Goal: Transaction & Acquisition: Obtain resource

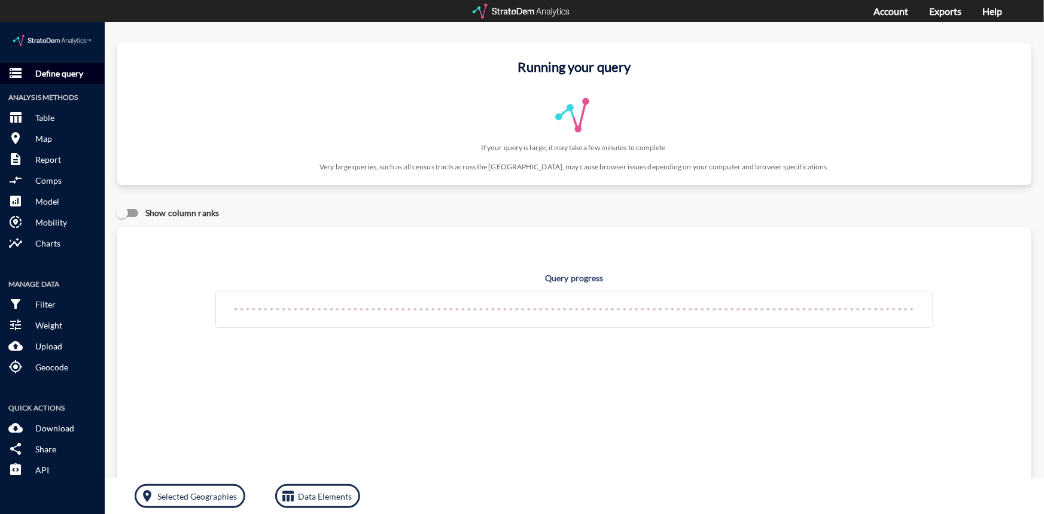
click p "Define query"
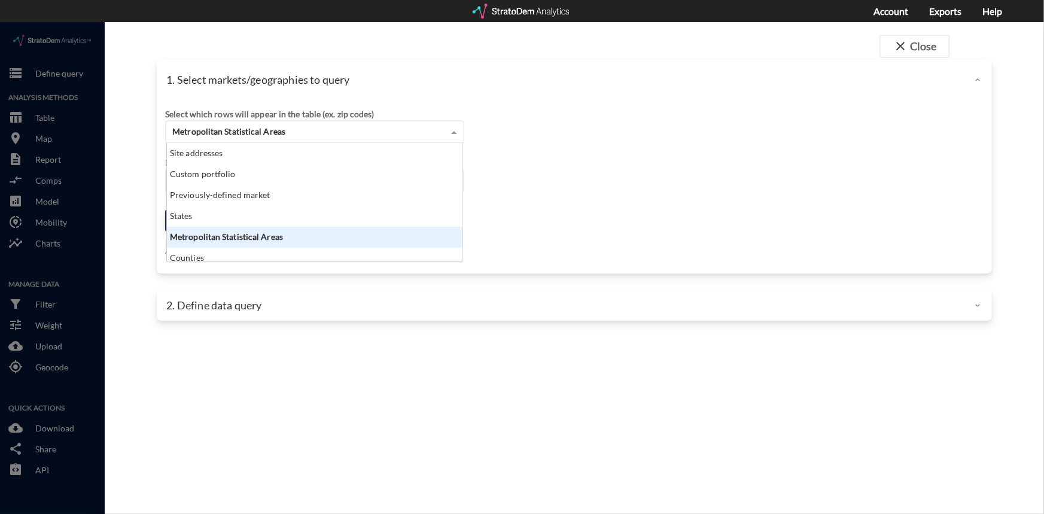
click span
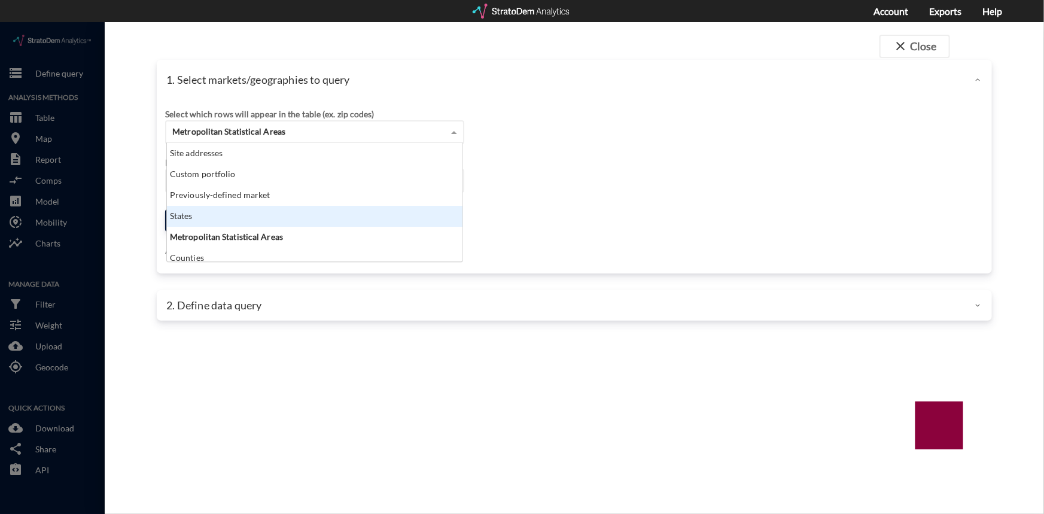
click div "States"
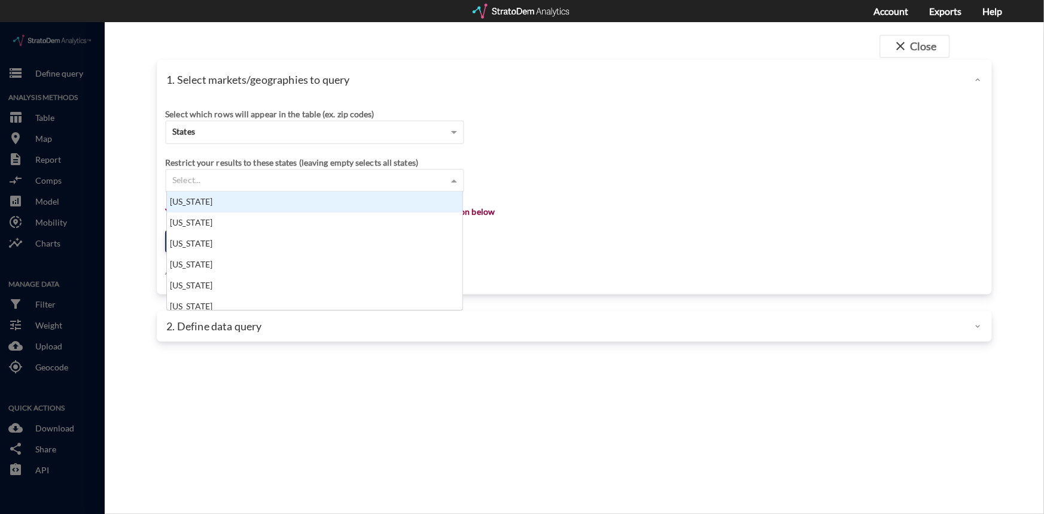
click span
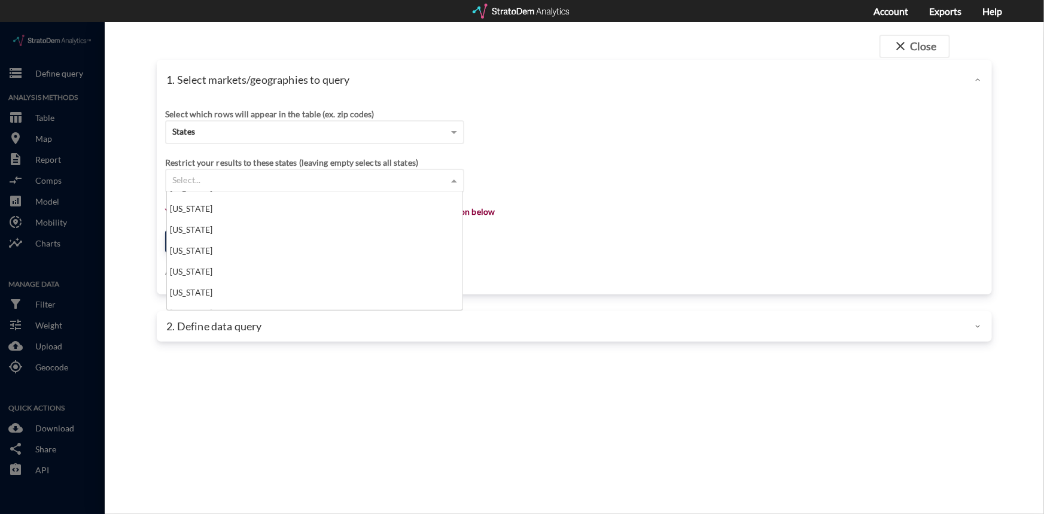
scroll to position [217, 0]
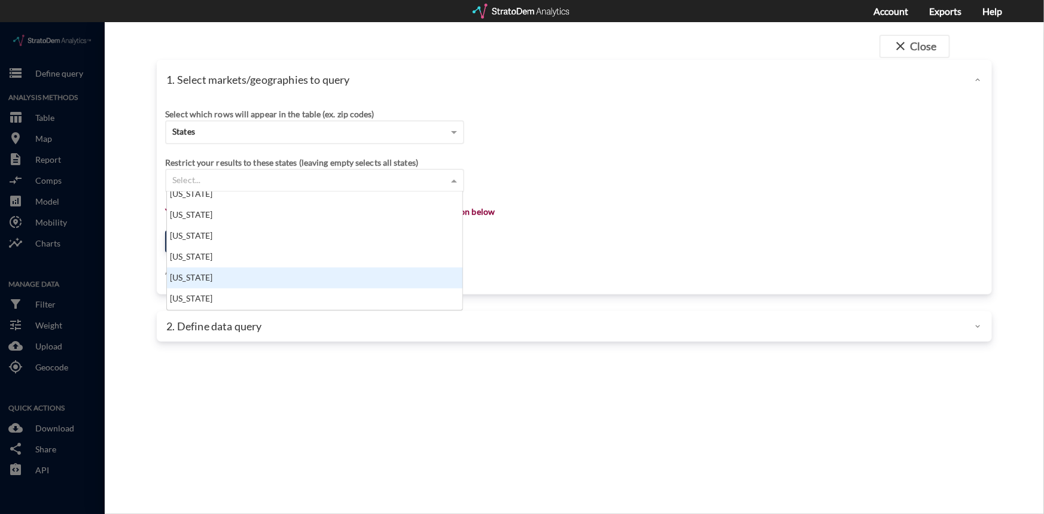
click div "[US_STATE]"
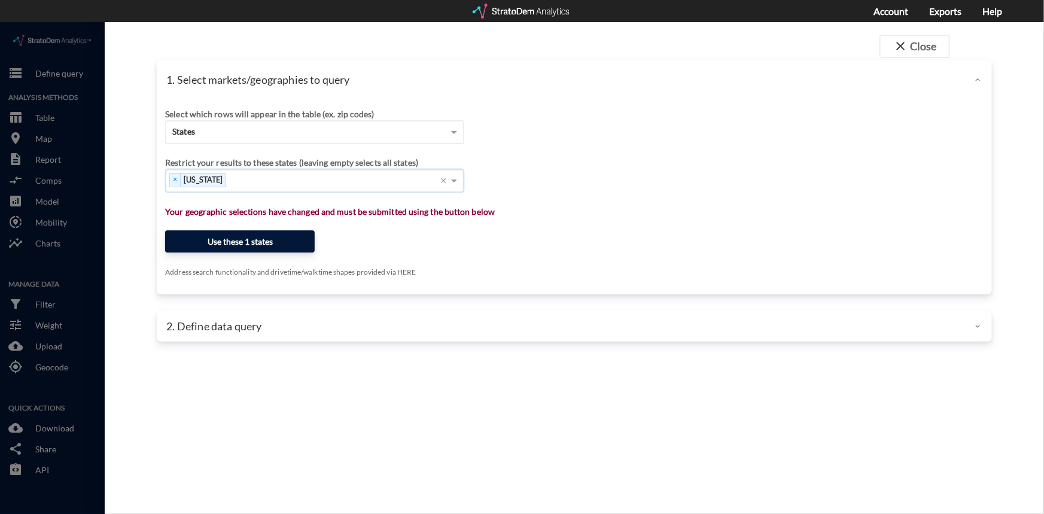
click button "Use these 1 states"
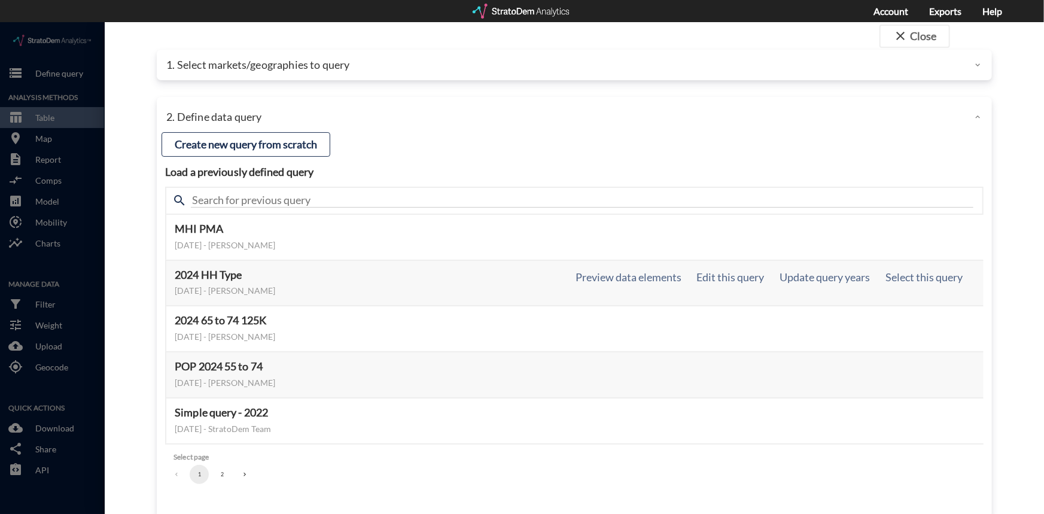
scroll to position [0, 0]
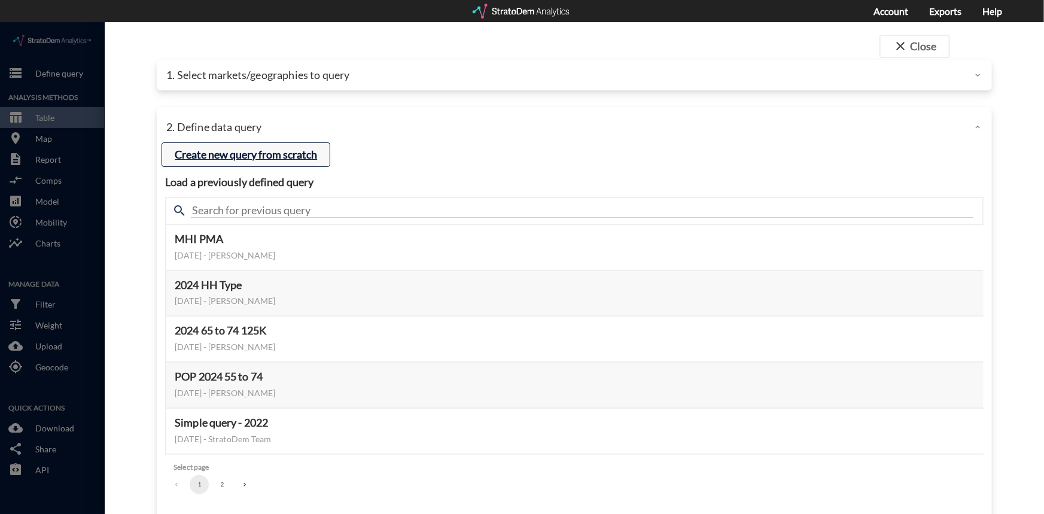
click button "Create new query from scratch"
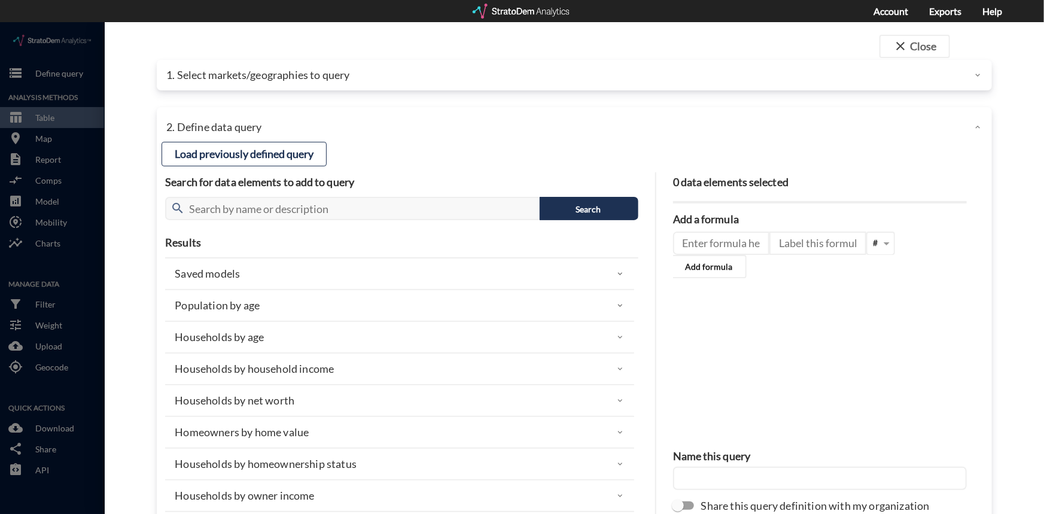
click p "Households by age"
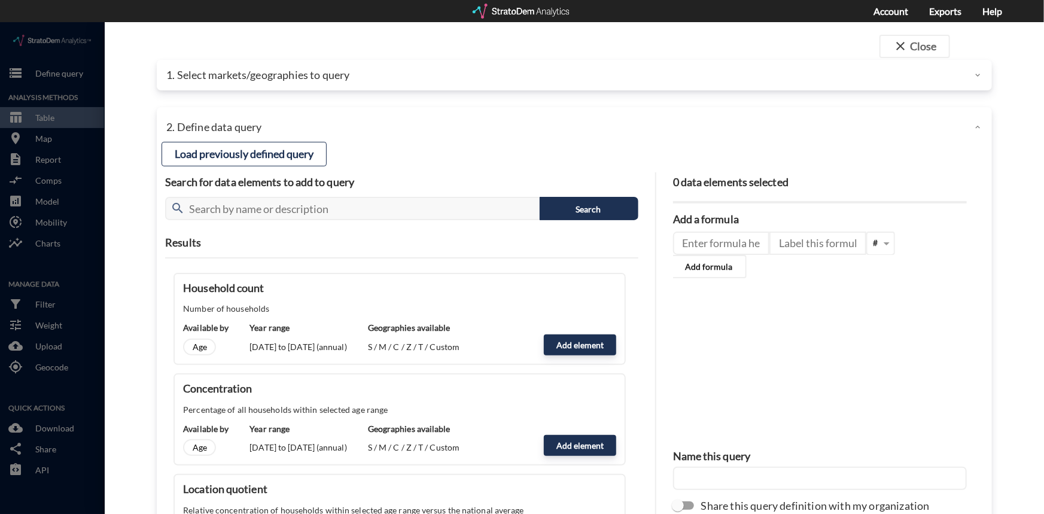
scroll to position [54, 0]
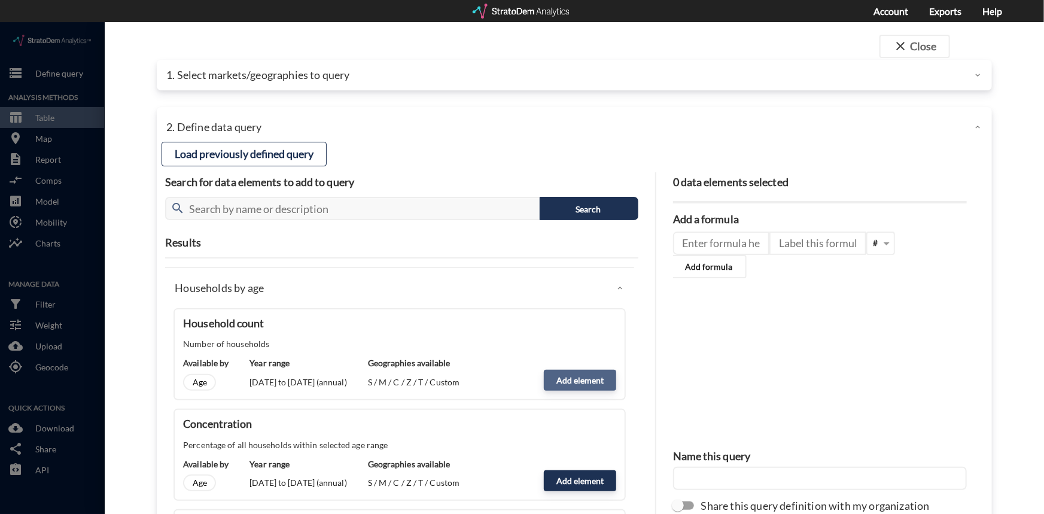
click button "Add element"
type input "HOUSEHOLDS"
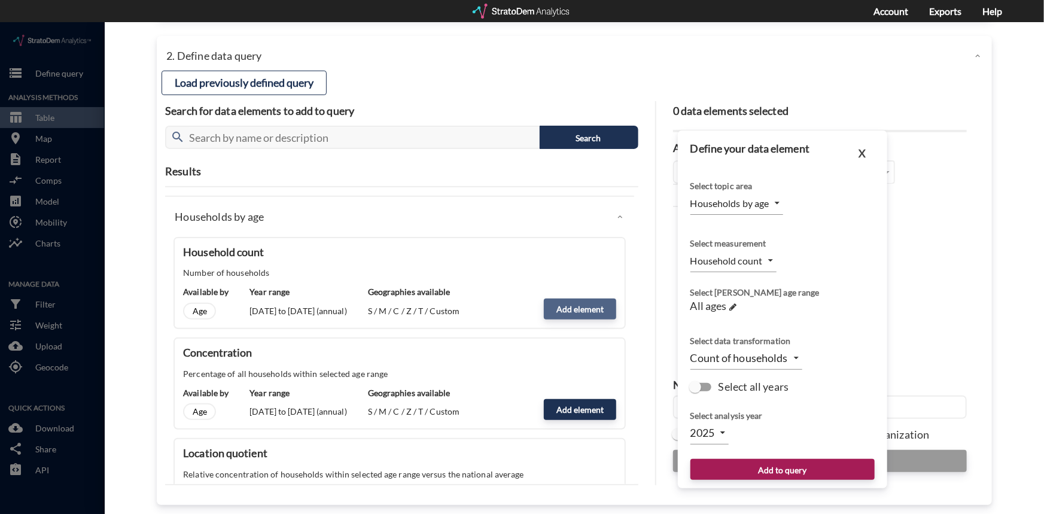
scroll to position [78, 0]
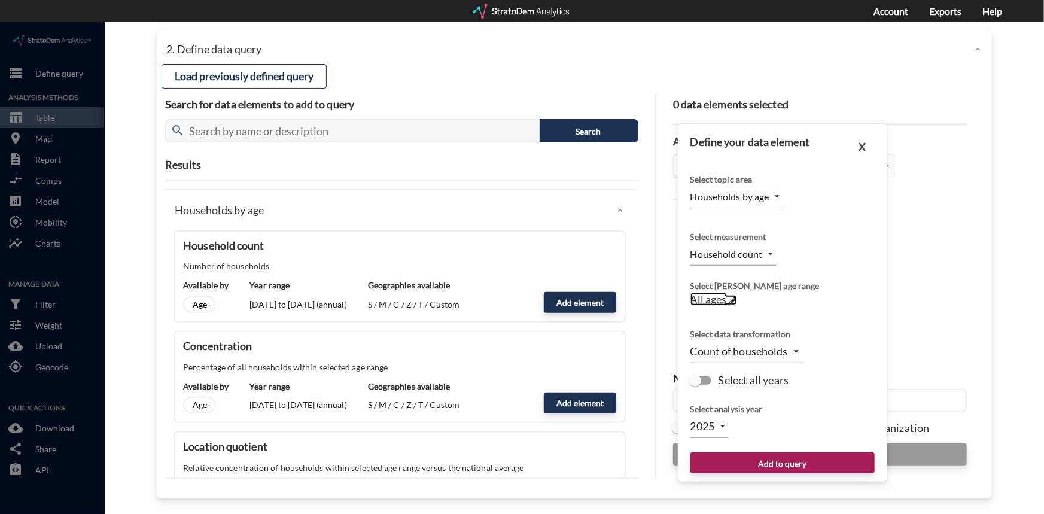
click span "All ages"
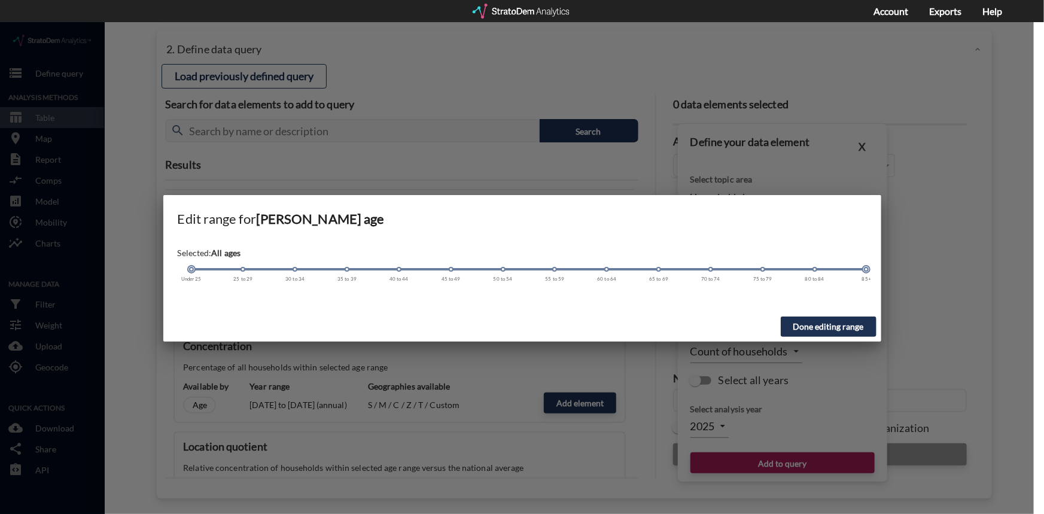
click span
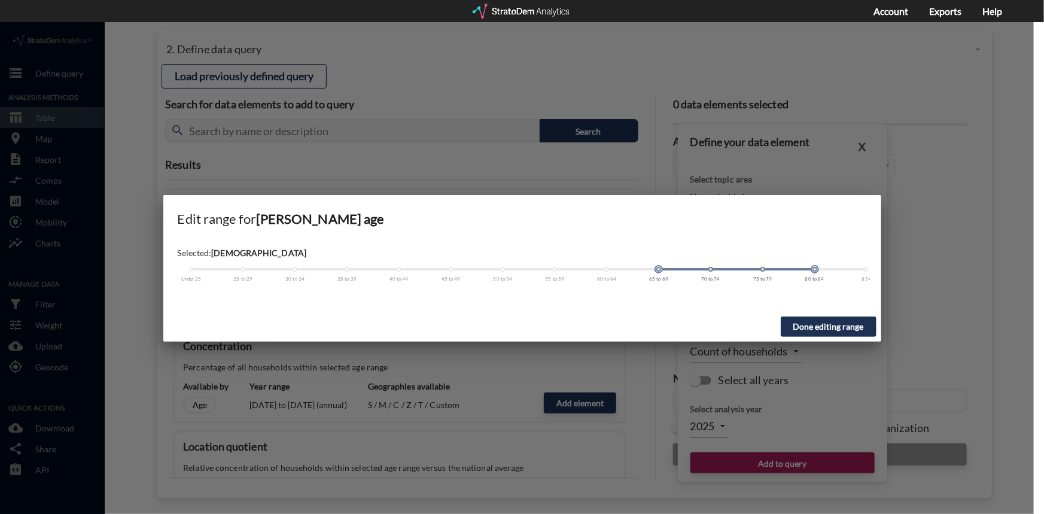
click span
drag, startPoint x: 763, startPoint y: 247, endPoint x: 724, endPoint y: 247, distance: 38.9
click div
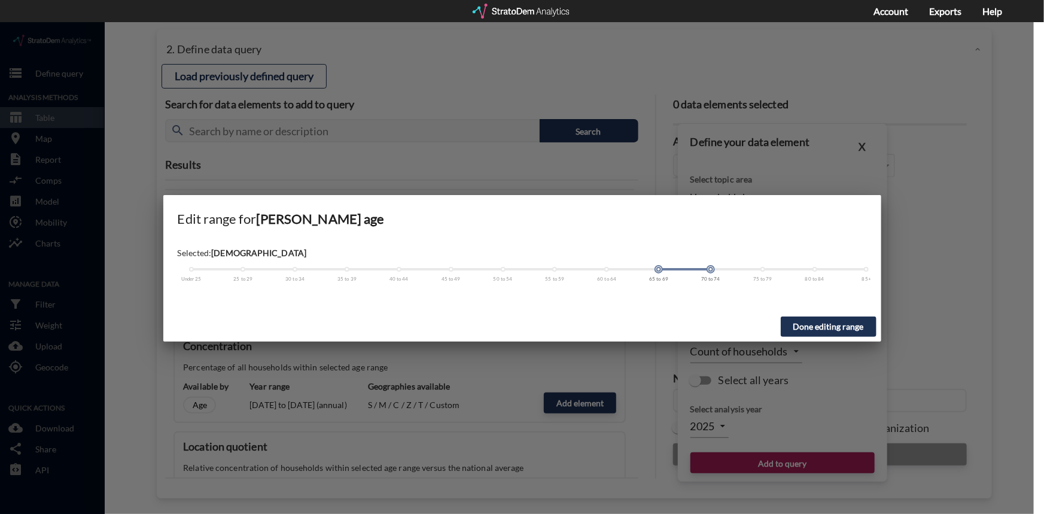
click button "Done editing range"
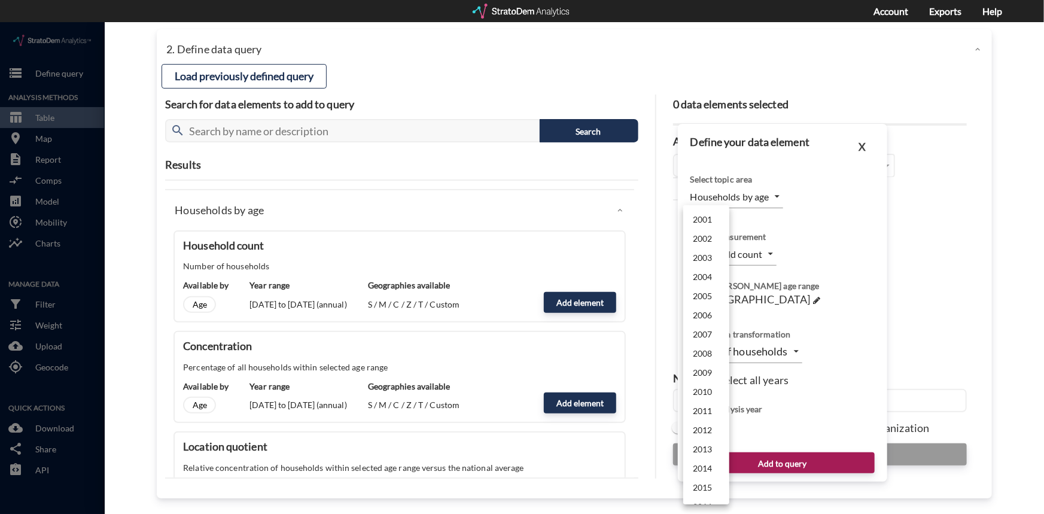
click body "/vantagepoint/us/-1 storage Define query Analysis Methods table_chart Table roo…"
click li "2019"
type input "2019"
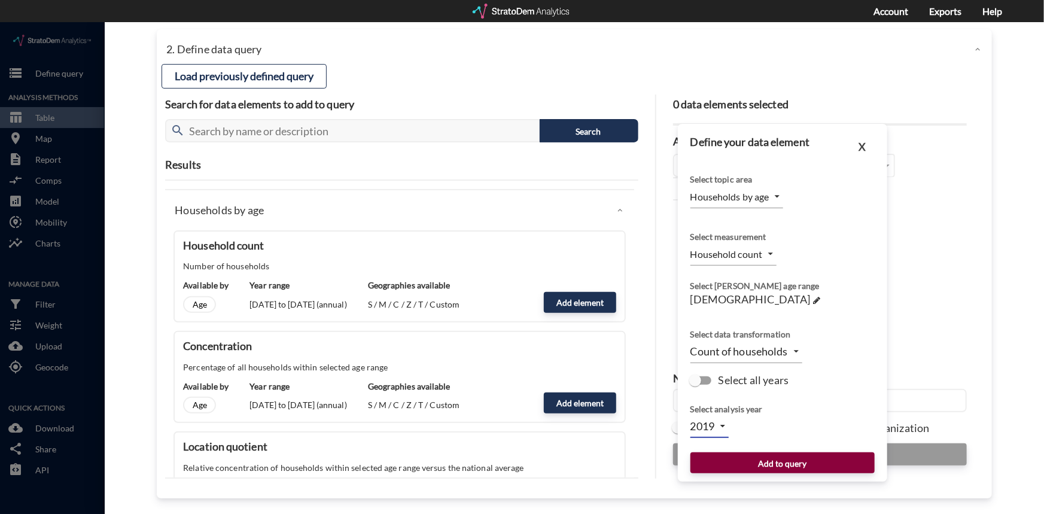
click button "Add to query"
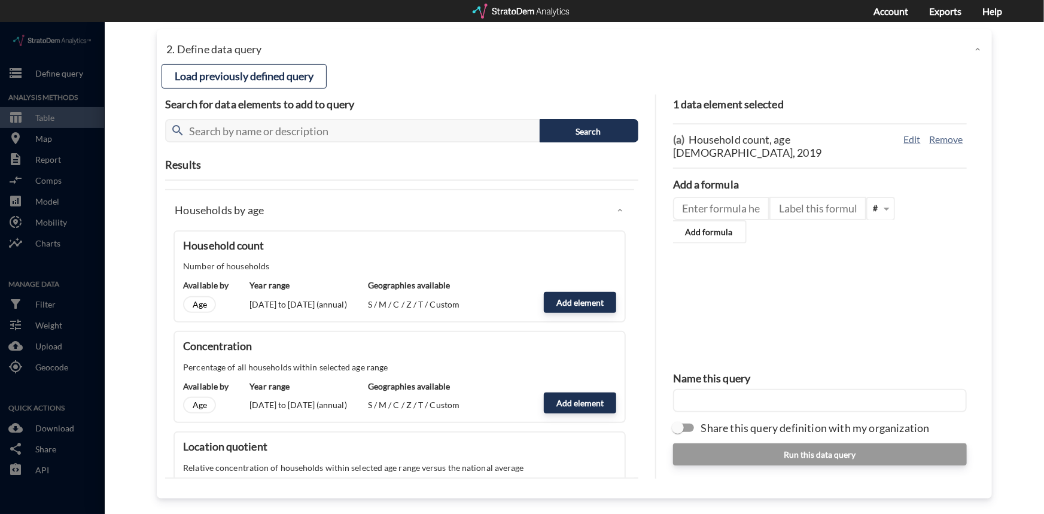
click input "text"
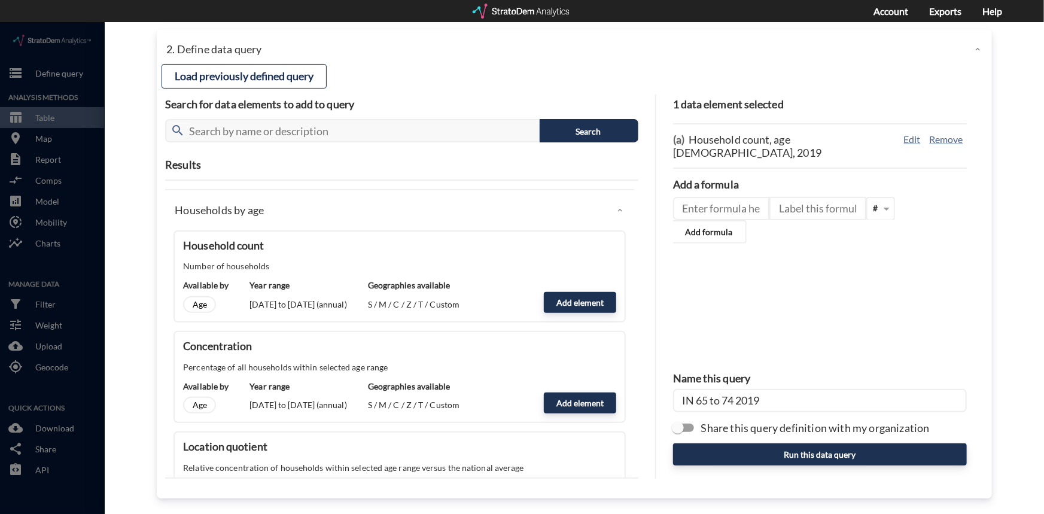
click input "IN 65 to 74 2019"
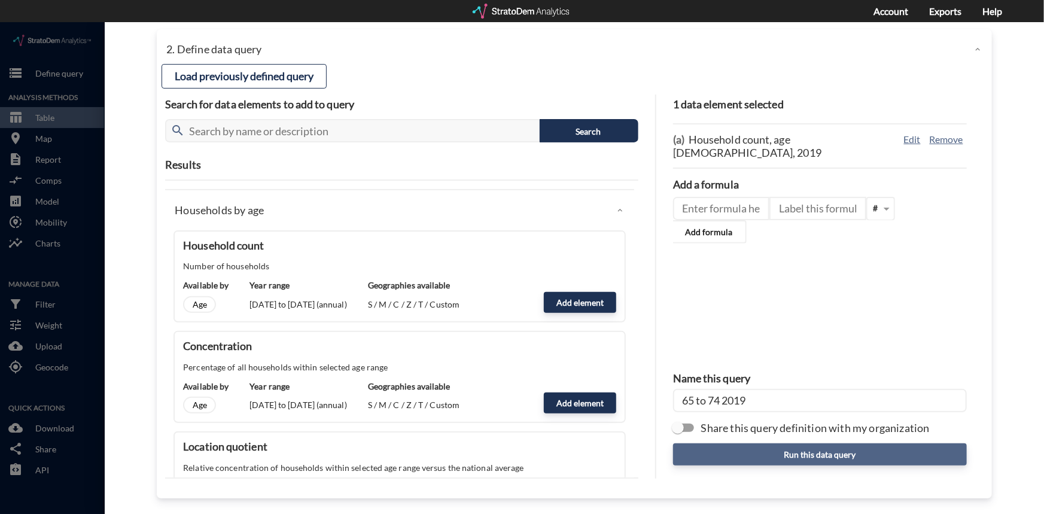
type input "65 to 74 2019"
click button "Run this data query"
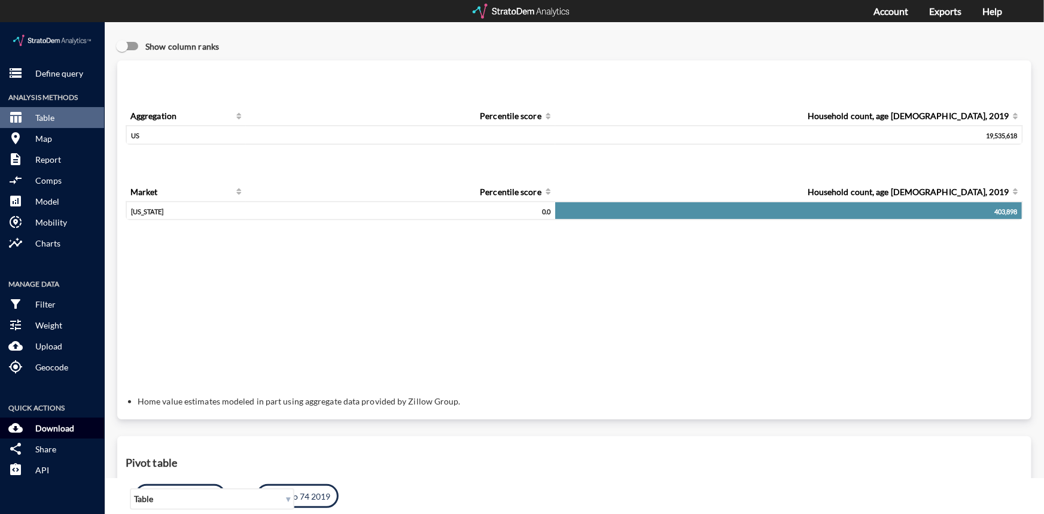
click p "Download"
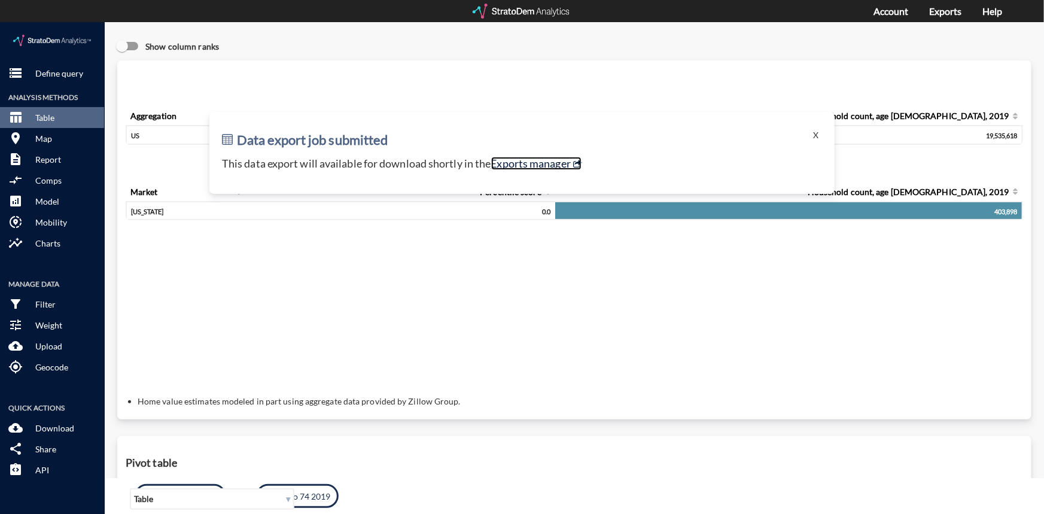
click link "Exports manager"
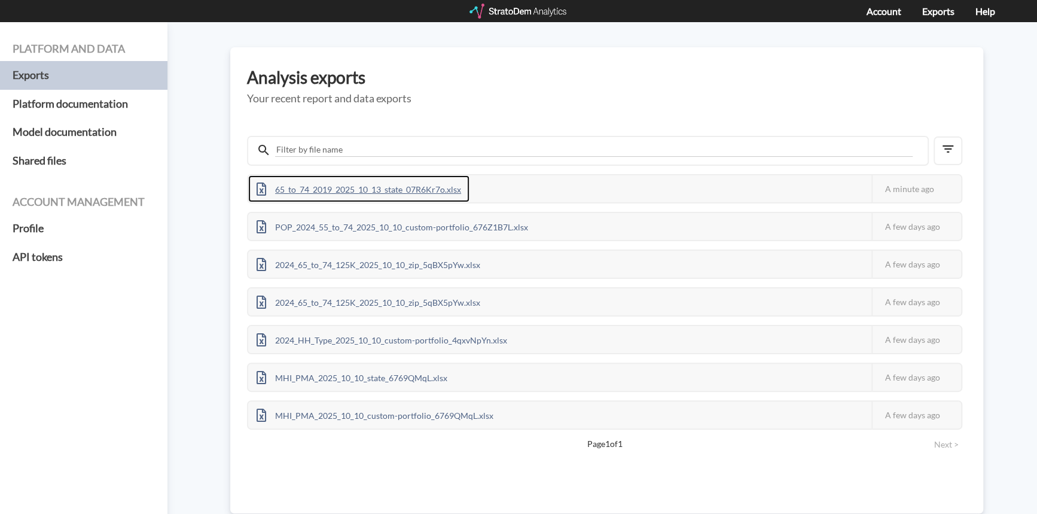
click at [404, 188] on div "65_to_74_2019_2025_10_13_state_07R6Kr7o.xlsx" at bounding box center [358, 188] width 221 height 27
click at [544, 10] on div at bounding box center [519, 11] width 99 height 15
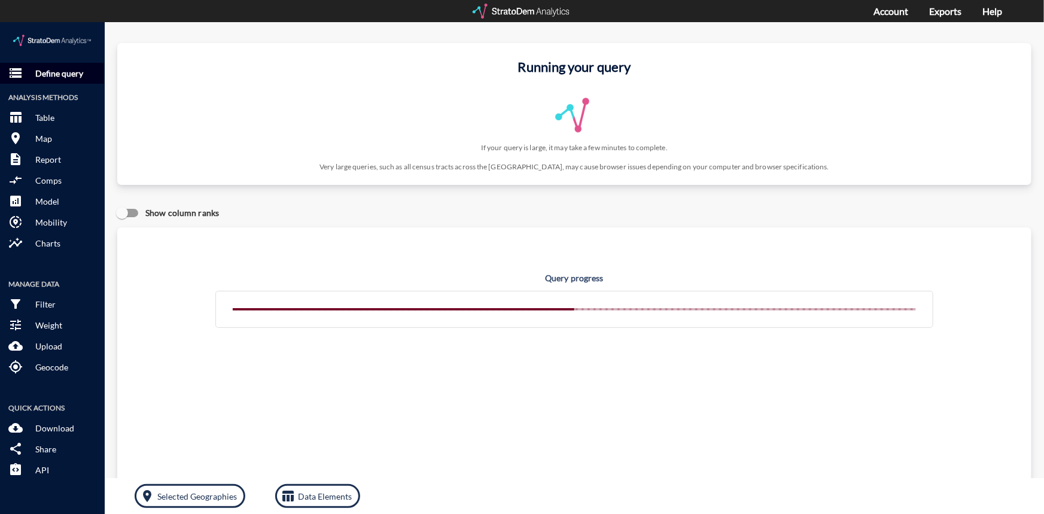
click p "Define query"
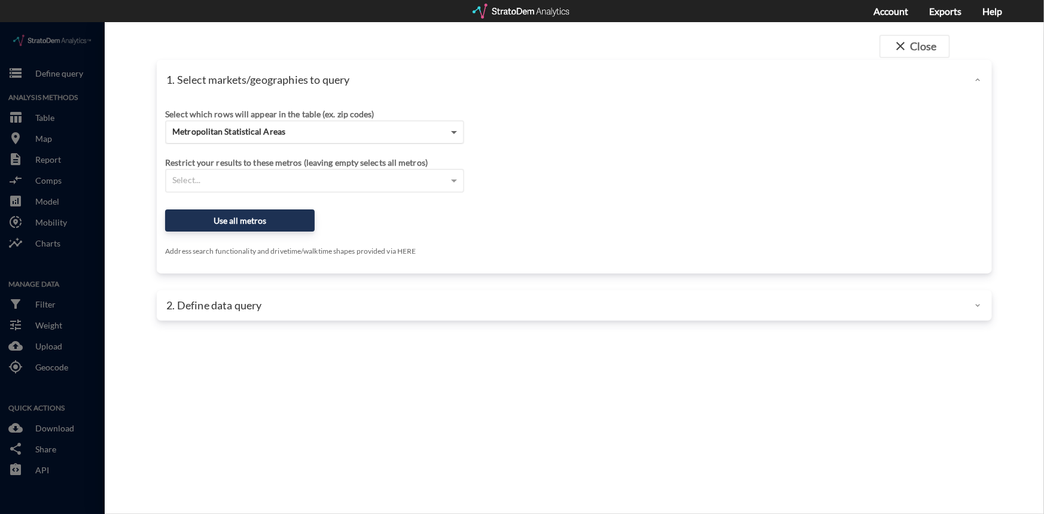
click span
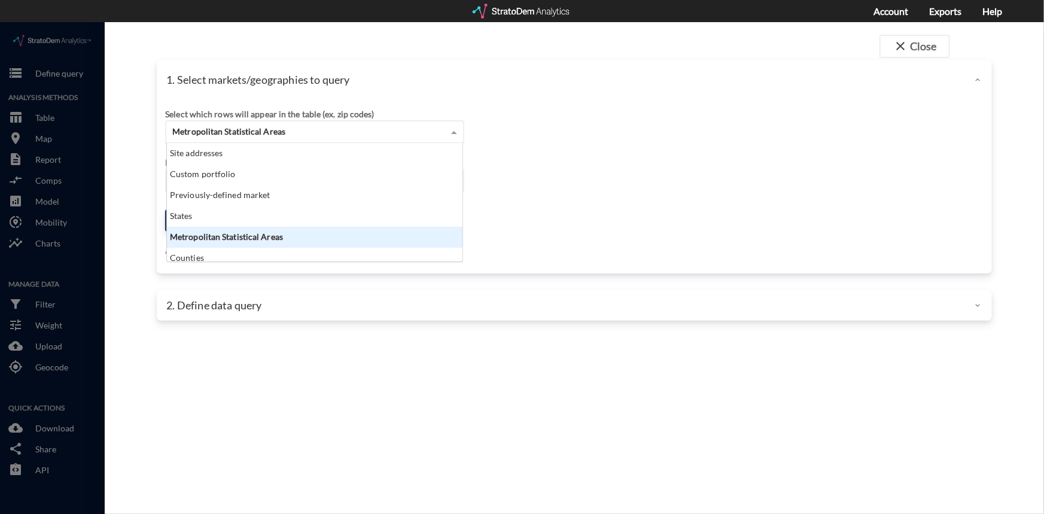
scroll to position [110, 288]
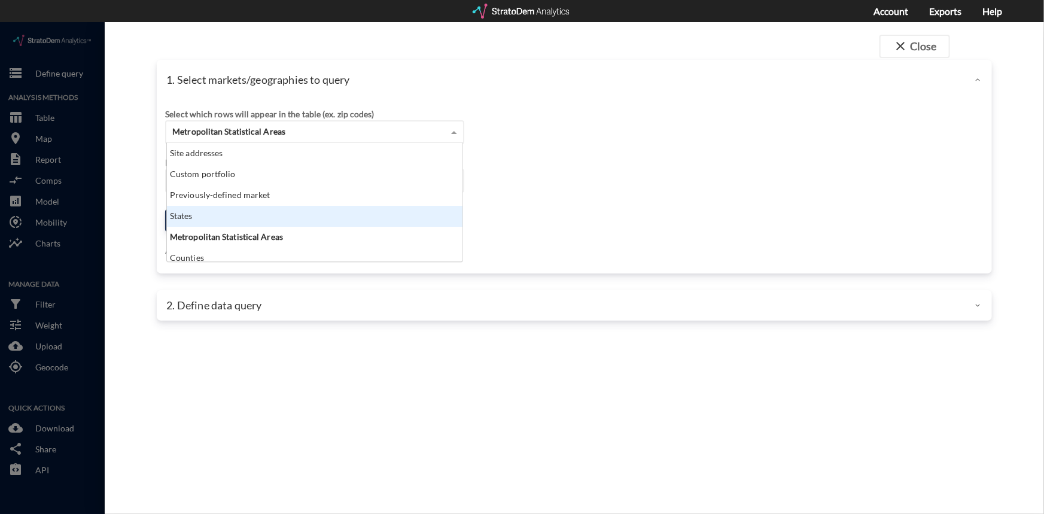
click div "States"
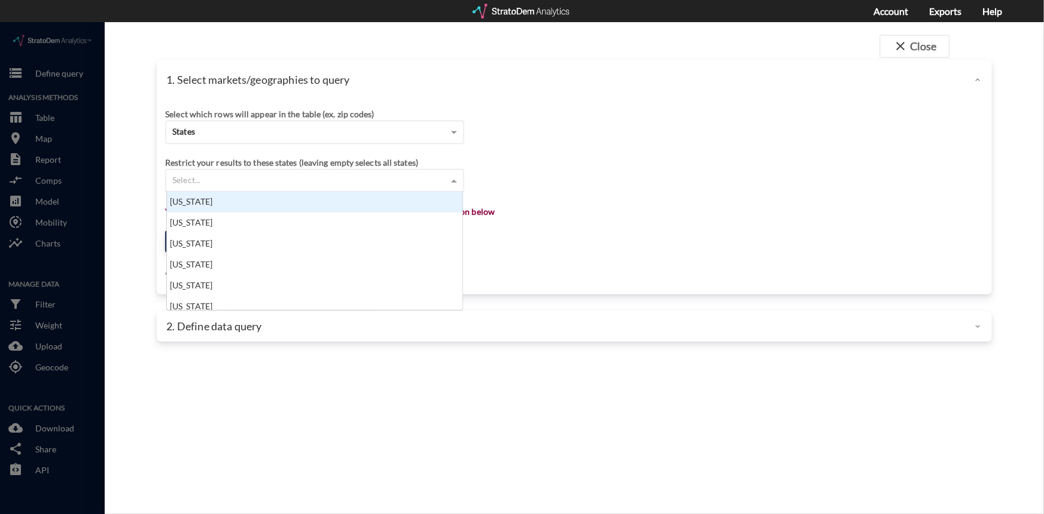
click span
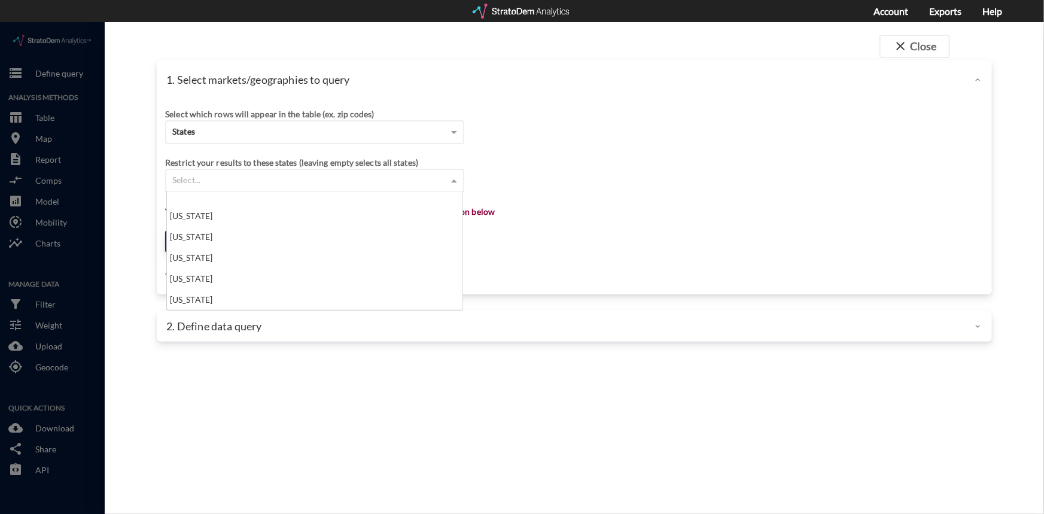
scroll to position [217, 0]
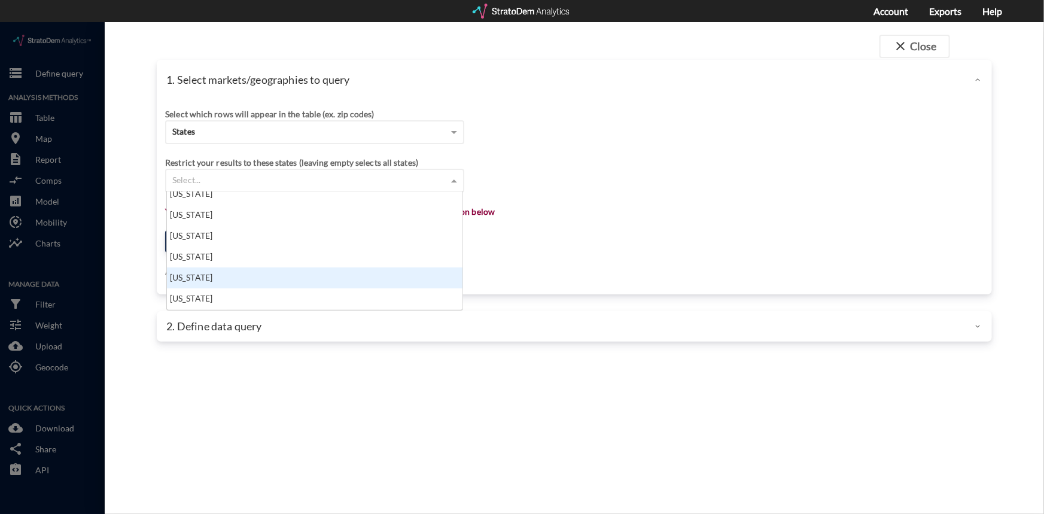
click div "Indiana"
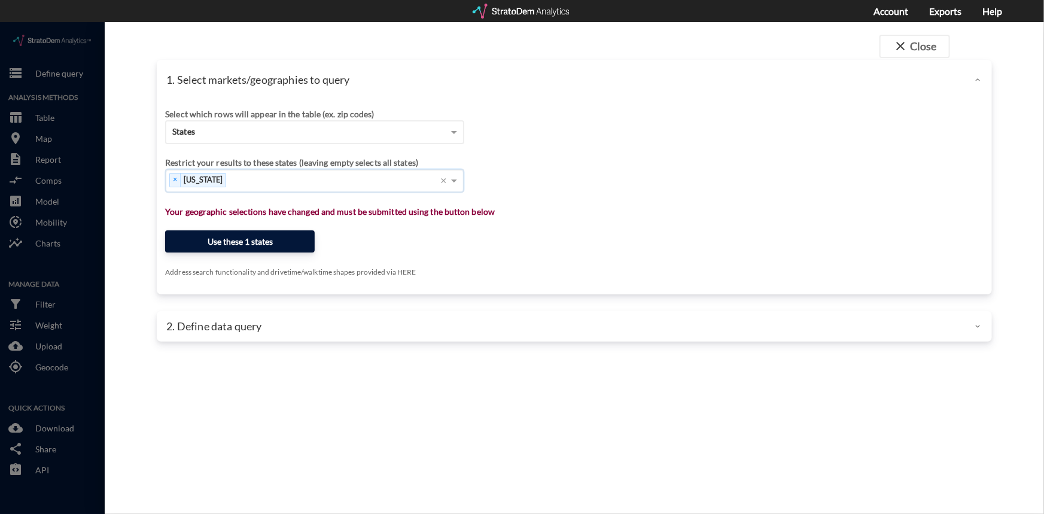
click button "Use these 1 states"
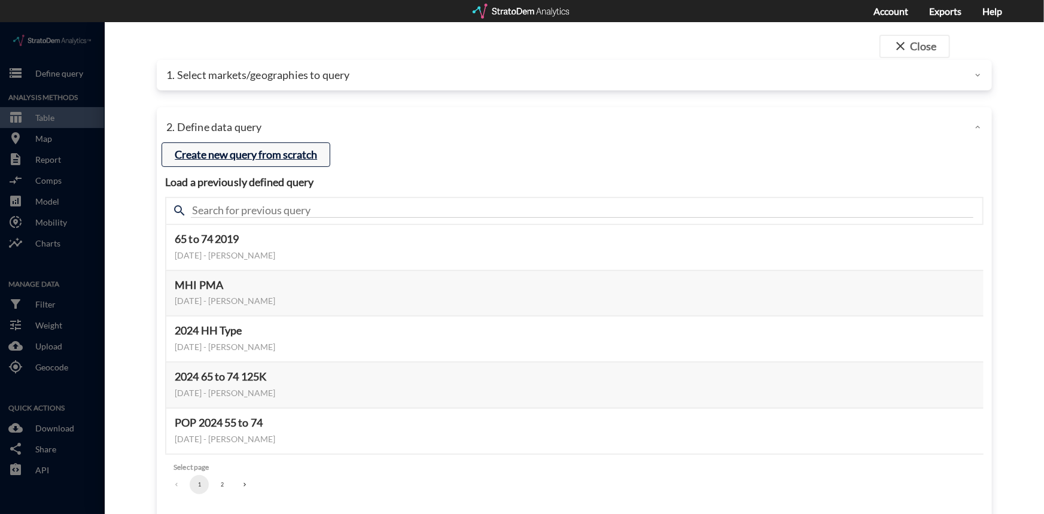
click button "Create new query from scratch"
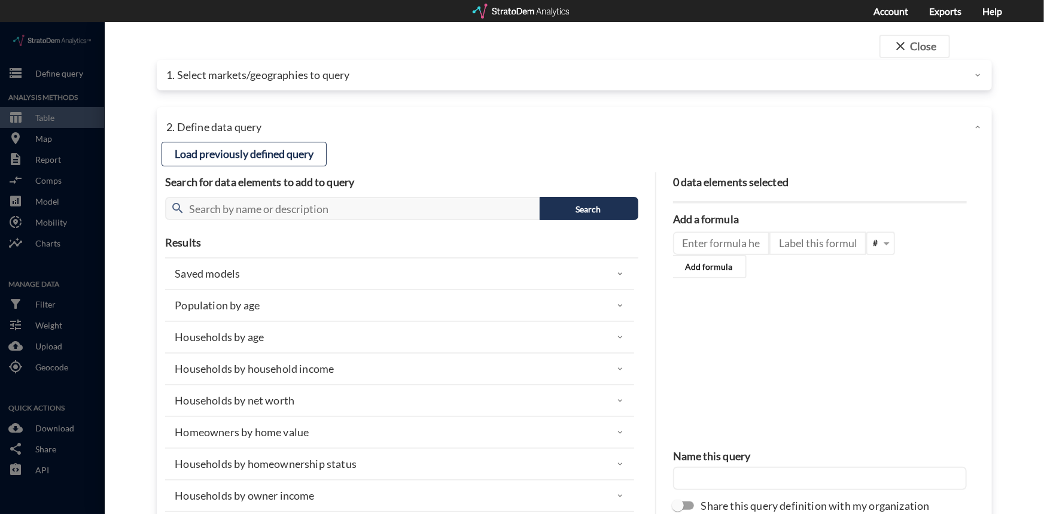
click p "Households by age"
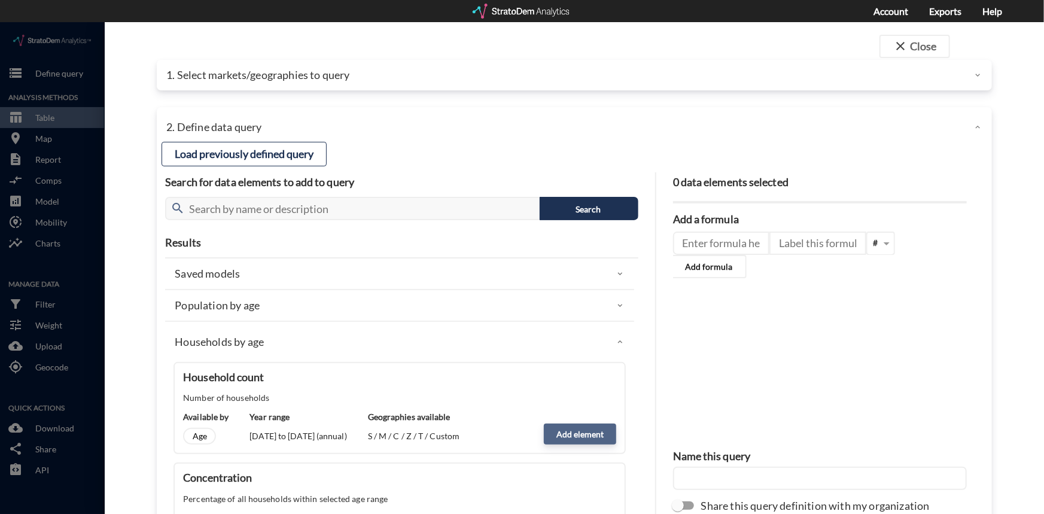
click button "Add element"
type input "HOUSEHOLDS"
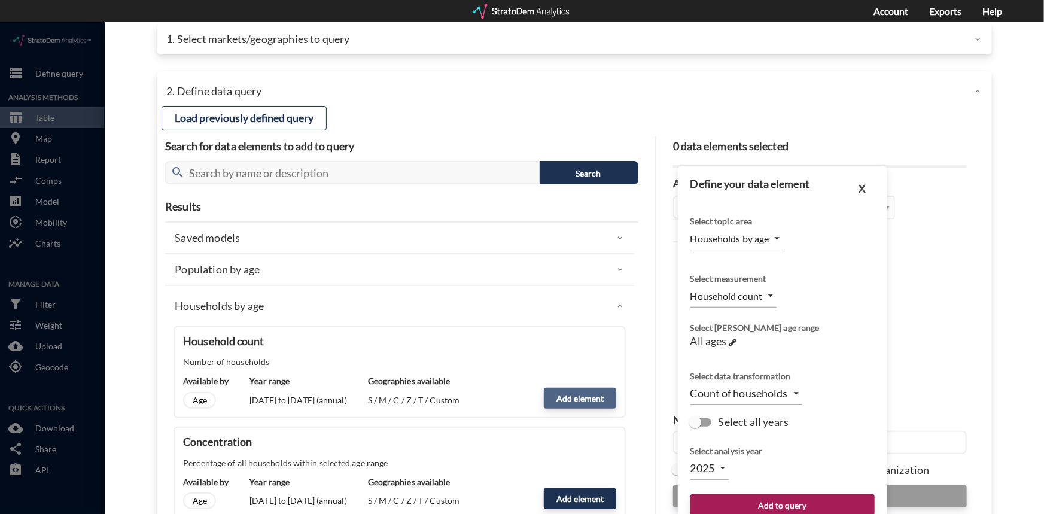
scroll to position [78, 0]
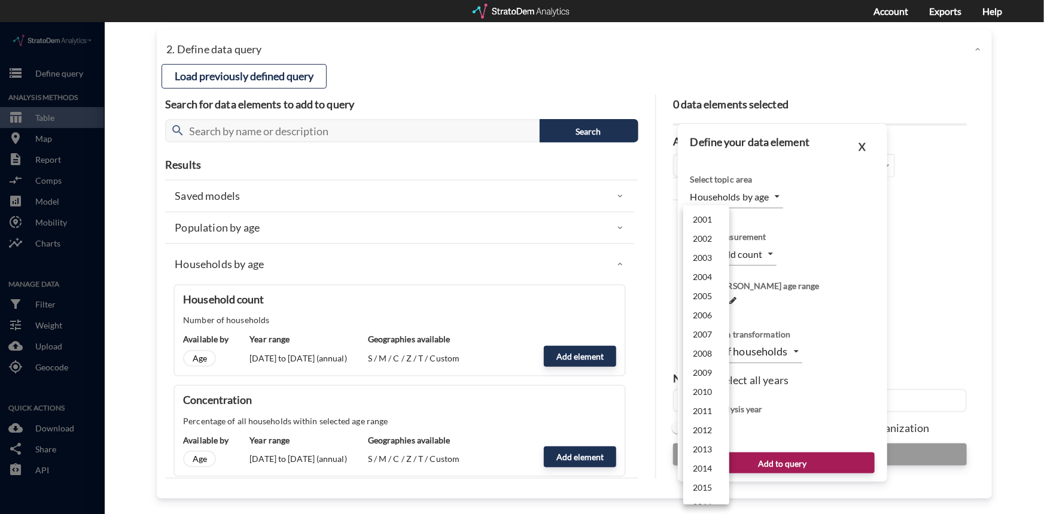
click body "/vantagepoint/us/-1 storage Define query Analysis Methods table_chart Table roo…"
click li "2024"
click span "All ages"
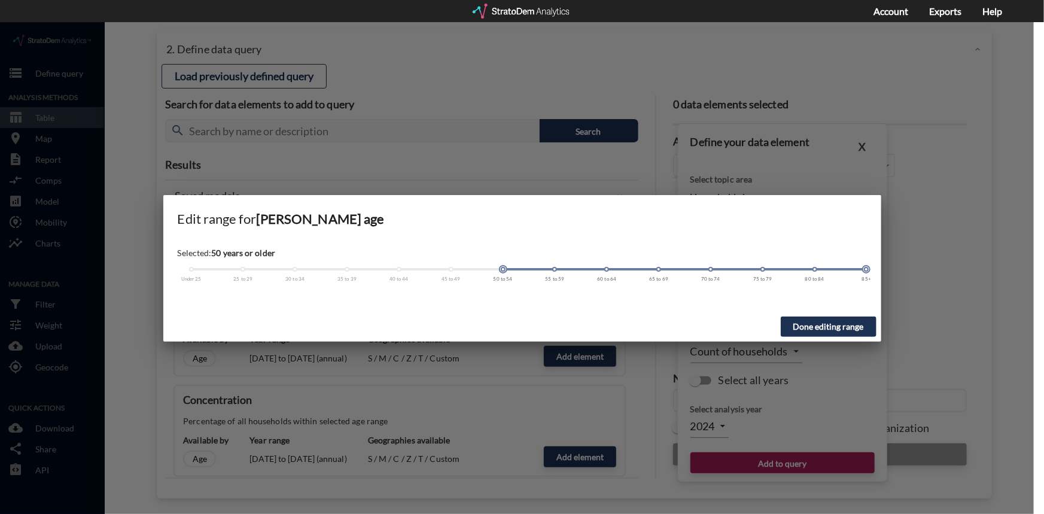
click span
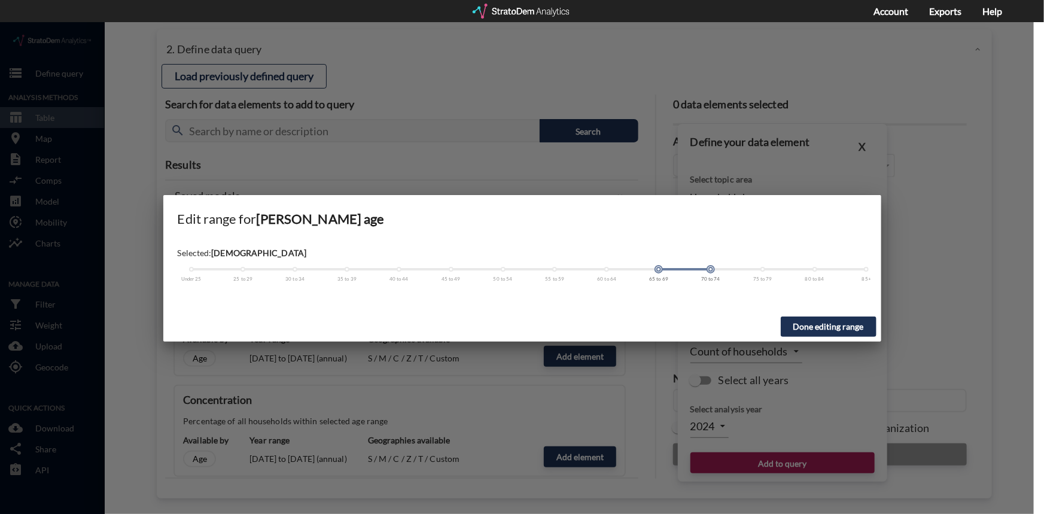
click span
click button "Done editing range"
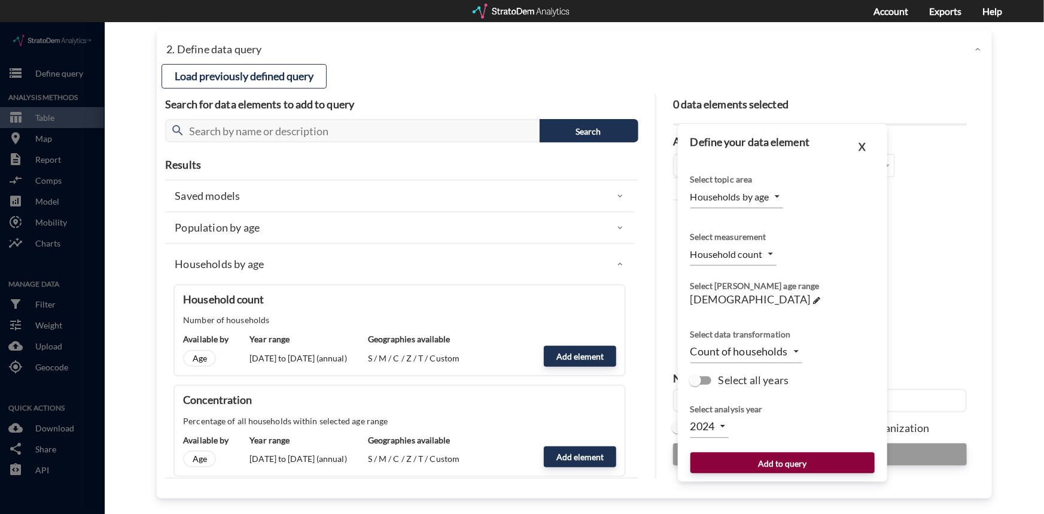
click button "Add to query"
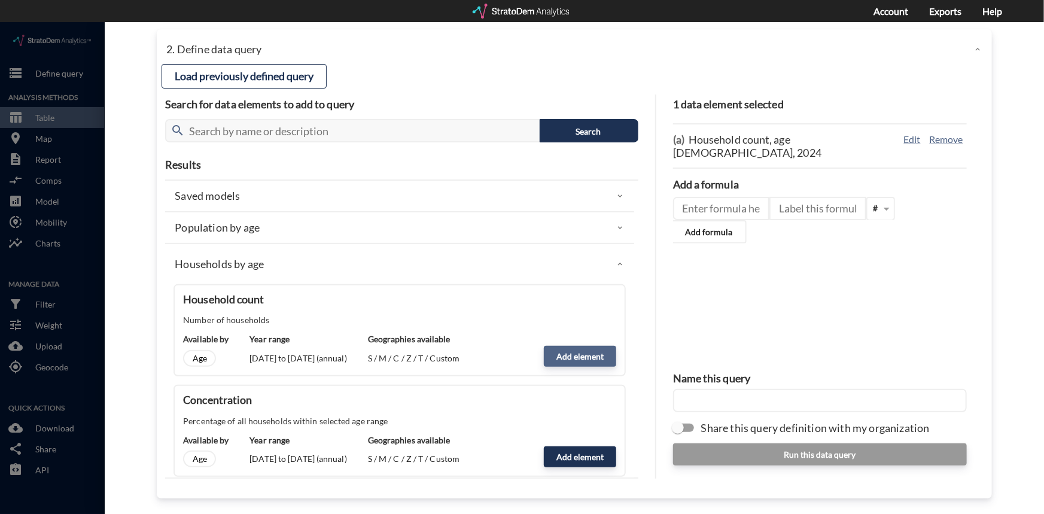
click button "Add element"
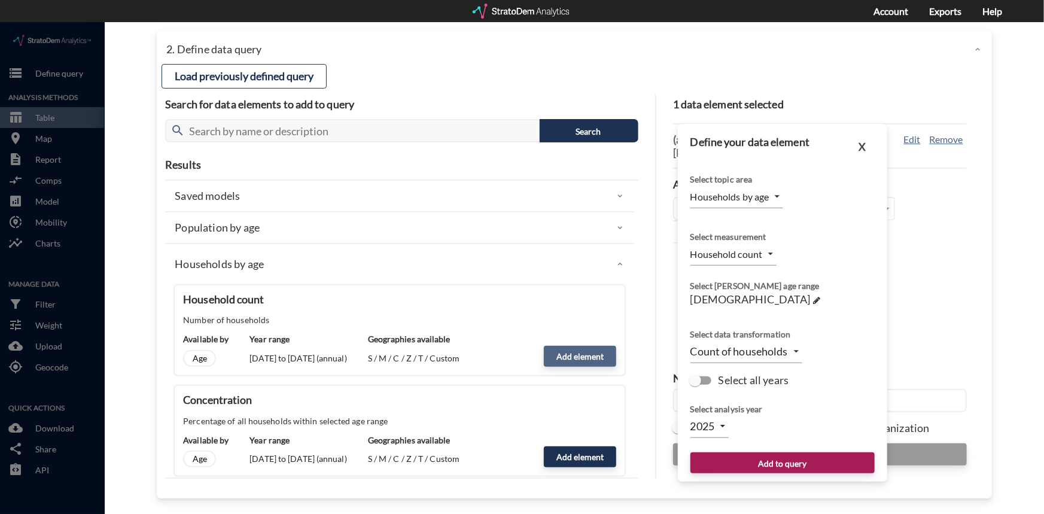
click button "Add element"
click body "/vantagepoint/us/-1 storage Define query Analysis Methods table_chart Table roo…"
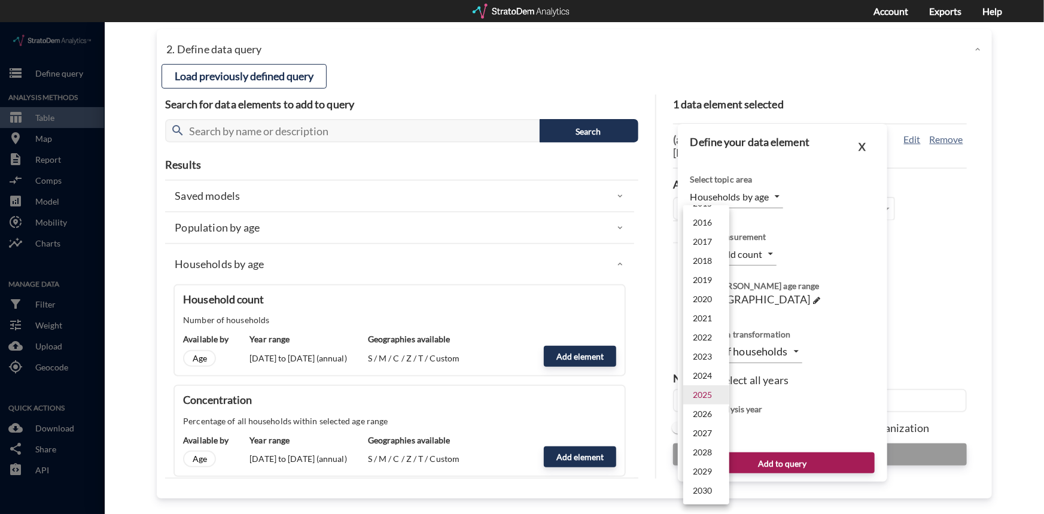
click li "2029"
type input "2029"
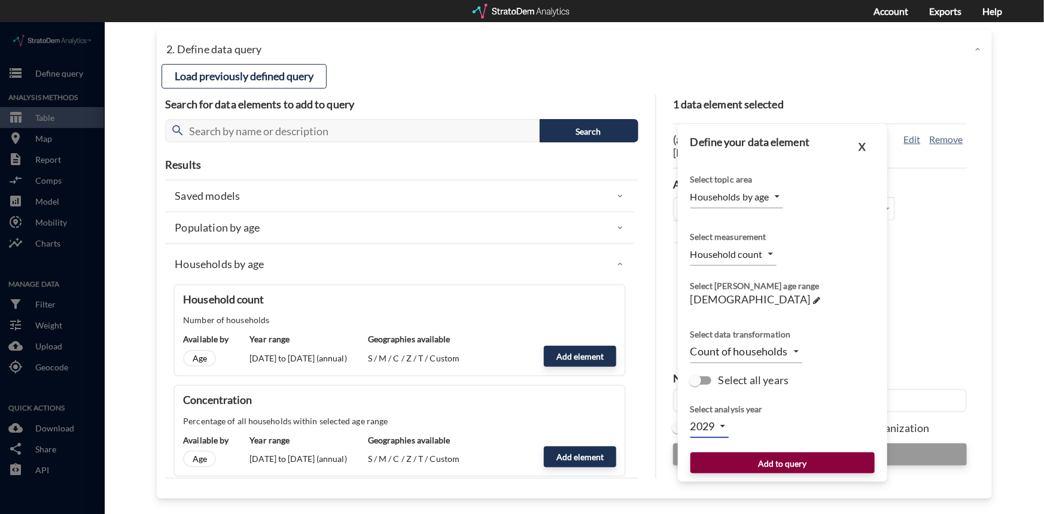
click button "Add to query"
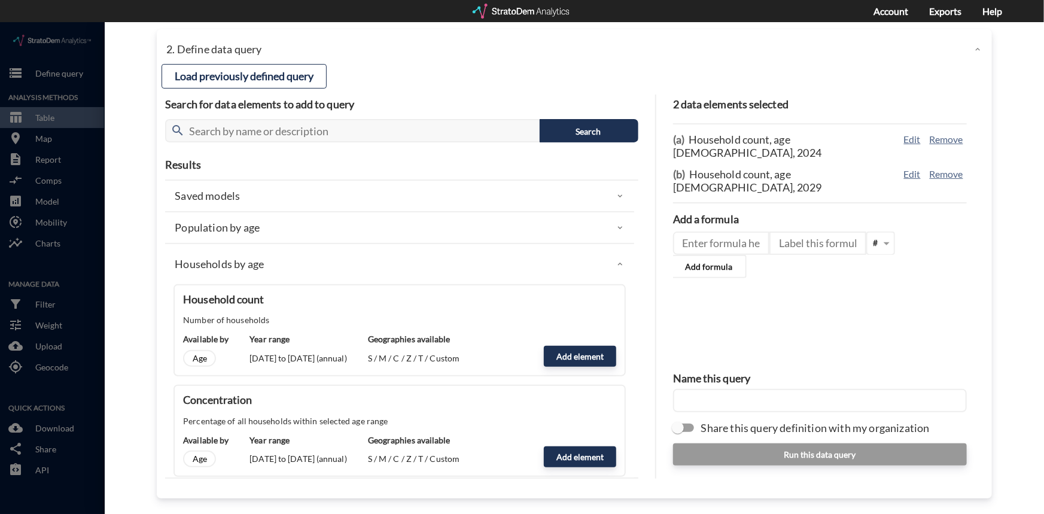
click input "text"
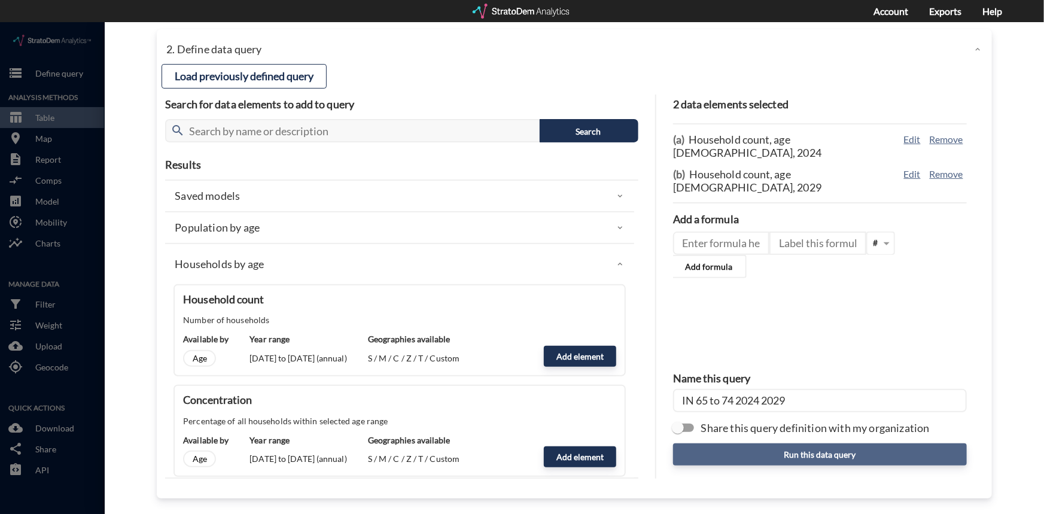
type input "IN 65 to 74 2024 2029"
click button "Run this data query"
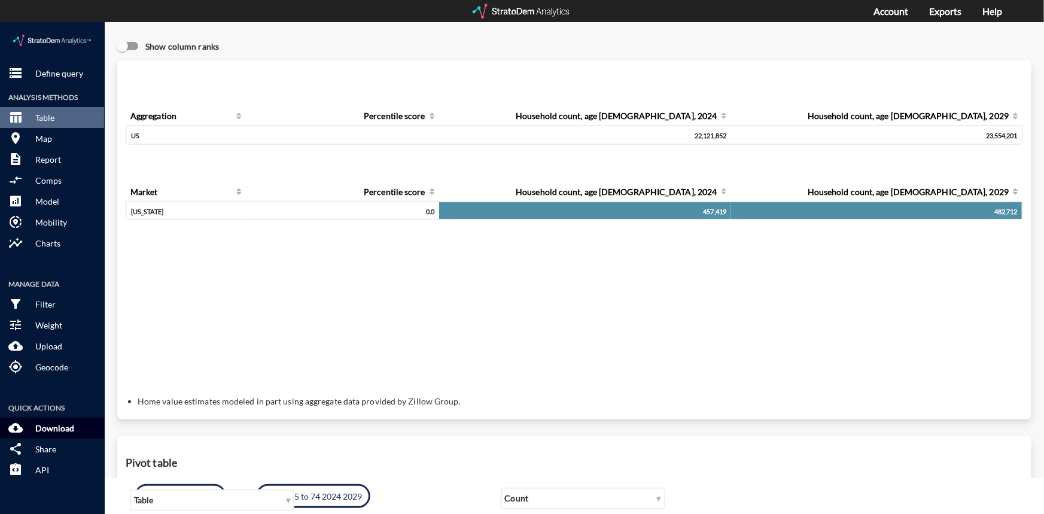
click p "Download"
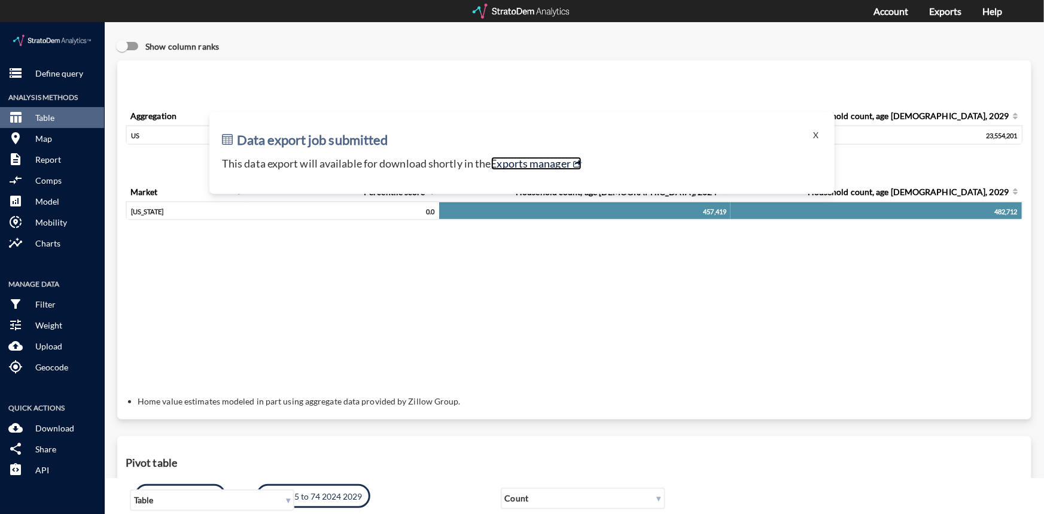
click link "Exports manager"
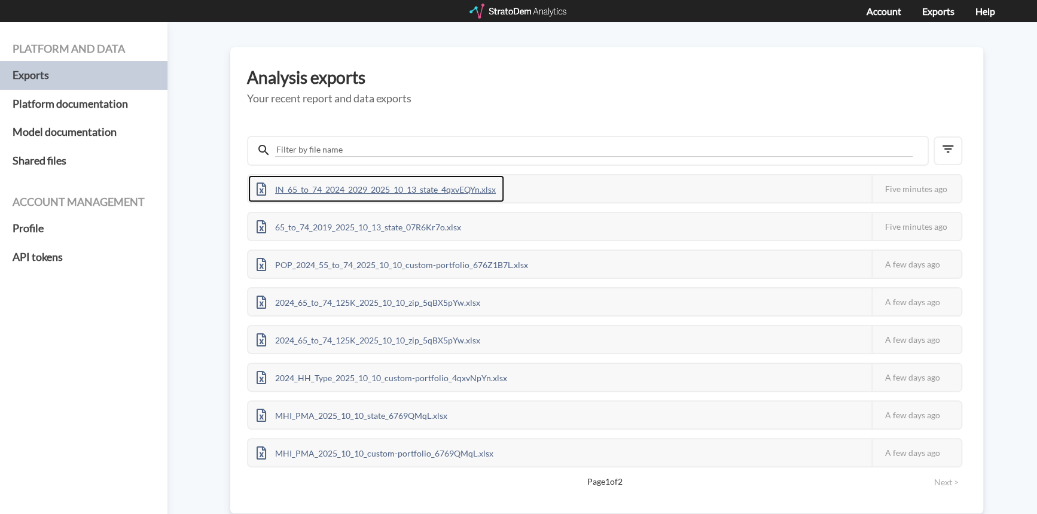
click at [404, 185] on div "IN_65_to_74_2024_2029_2025_10_13_state_4qxvEQYn.xlsx" at bounding box center [376, 188] width 256 height 27
click at [534, 10] on div at bounding box center [519, 11] width 99 height 15
